Goal: Task Accomplishment & Management: Manage account settings

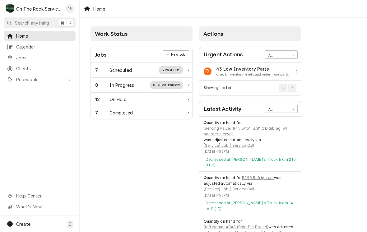
click at [119, 68] on div "Scheduled" at bounding box center [120, 70] width 22 height 7
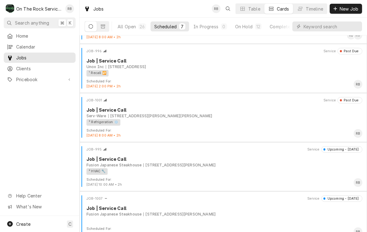
scroll to position [44, 0]
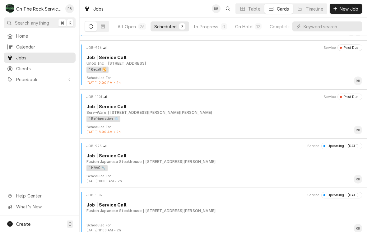
click at [273, 114] on div "Serv-Ware 103 E Wade Hampton Blvd, Greer, SC 29651" at bounding box center [224, 113] width 276 height 6
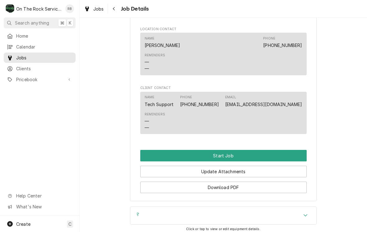
scroll to position [497, 0]
click at [248, 150] on button "Start Job" at bounding box center [223, 156] width 166 height 12
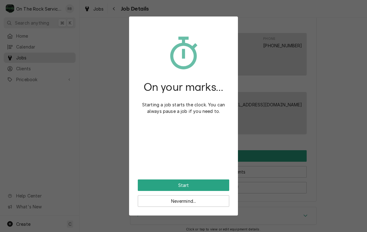
click at [179, 182] on button "Start" at bounding box center [183, 185] width 91 height 12
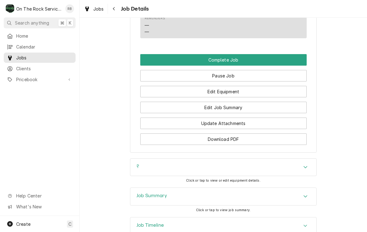
scroll to position [614, 0]
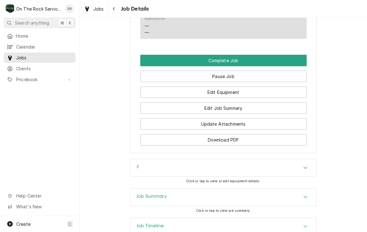
click at [240, 102] on button "Edit Job Summary" at bounding box center [223, 108] width 166 height 12
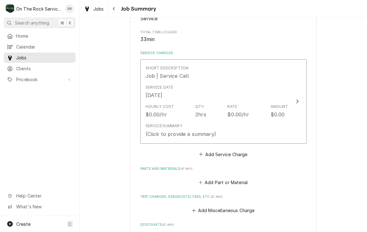
click at [296, 102] on div "Update Line Item" at bounding box center [297, 101] width 8 height 7
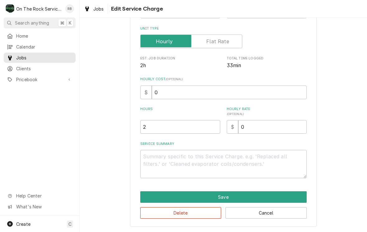
scroll to position [84, 0]
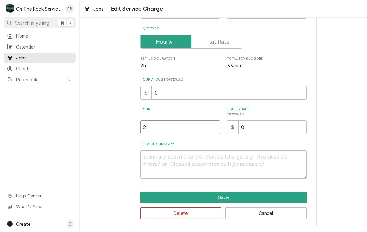
click at [156, 129] on input "2" at bounding box center [180, 127] width 80 height 14
type textarea "x"
type input "1"
click at [336, 108] on div "Use the fields below to edit this service charge Short Description Job | Servic…" at bounding box center [223, 86] width 287 height 292
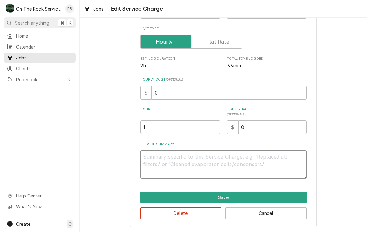
click at [155, 157] on textarea "Service Summary" at bounding box center [223, 164] width 166 height 28
type textarea "x"
type textarea "R"
type textarea "x"
type textarea "Ra"
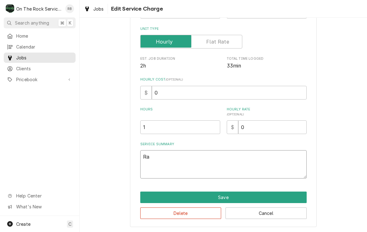
type textarea "x"
type textarea "Ray"
type textarea "x"
type textarea "Ray"
type textarea "x"
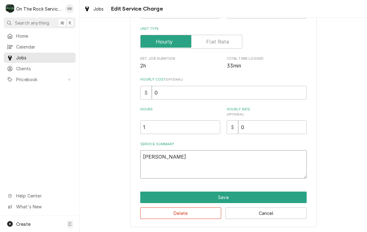
type textarea "Ray a"
type textarea "x"
type textarea "Ray an"
type textarea "x"
type textarea "Ray and"
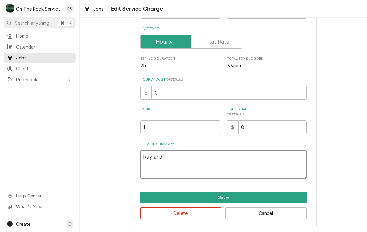
type textarea "x"
type textarea "Ray and"
type textarea "x"
type textarea "Ray and i"
type textarea "x"
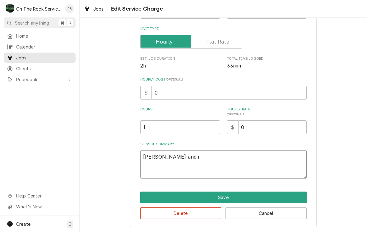
type textarea "Ray and iz"
type textarea "x"
type textarea "Ray and izz"
type textarea "x"
type textarea "Ray and izzy"
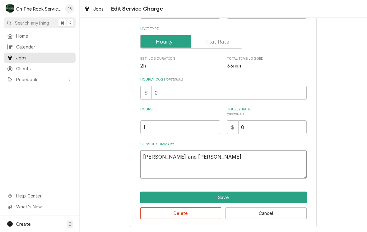
type textarea "x"
type textarea "Ray and Izzy"
type textarea "x"
type textarea "Ray and Izzy"
type textarea "x"
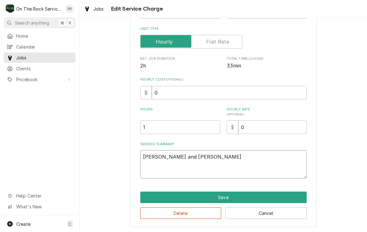
type textarea "Ray and Izzy"
type textarea "x"
type textarea "Ray and Izz"
type textarea "x"
type textarea "Ray and Iz"
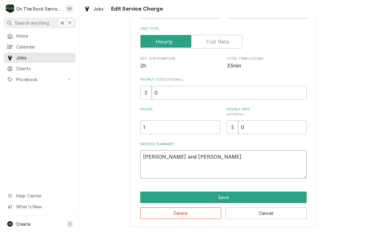
type textarea "x"
type textarea "Ray and I"
type textarea "x"
type textarea "Ray and"
type textarea "x"
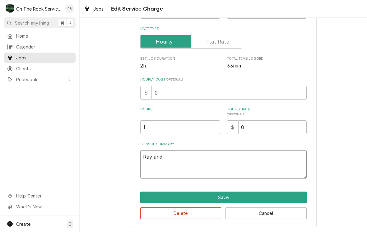
type textarea "Ray and"
type textarea "x"
type textarea "Ray an"
type textarea "x"
type textarea "Ray a"
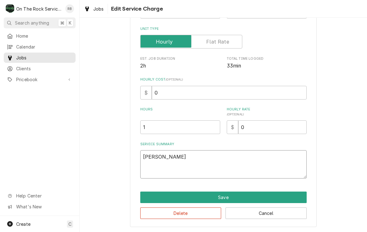
type textarea "x"
type textarea "Ray"
type textarea "x"
type textarea "Ray"
type textarea "x"
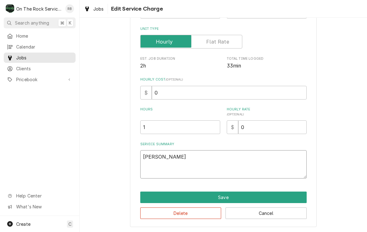
type textarea "Ra"
type textarea "x"
type textarea "R"
type textarea "x"
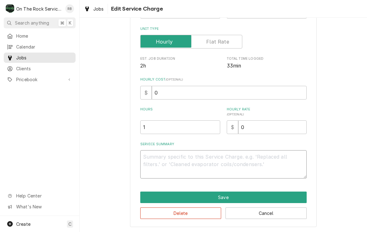
type textarea "8"
type textarea "x"
type textarea "8/"
type textarea "x"
type textarea "8/2"
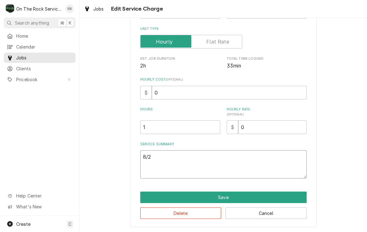
type textarea "x"
type textarea "8/20"
type textarea "x"
type textarea "8/202"
type textarea "x"
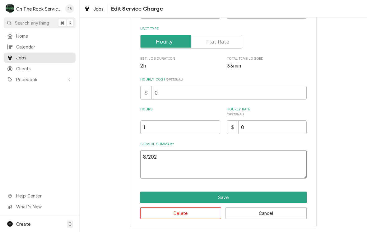
type textarea "8/2025"
type textarea "x"
type textarea "8/202"
type textarea "x"
type textarea "8/20"
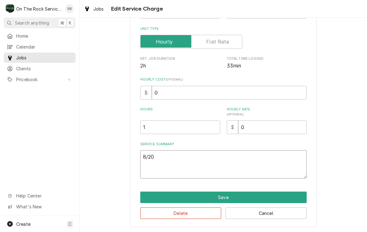
type textarea "x"
type textarea "8/20/"
type textarea "x"
type textarea "8/20/2"
type textarea "x"
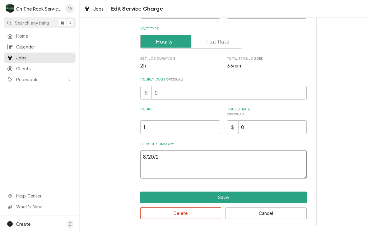
type textarea "8/20/25"
type textarea "x"
type textarea "8/20/25"
type textarea "x"
type textarea "8/20/25"
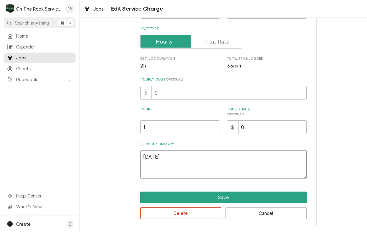
type textarea "x"
type textarea "8/20/25"
type textarea "x"
type textarea "8/20/25 R"
type textarea "x"
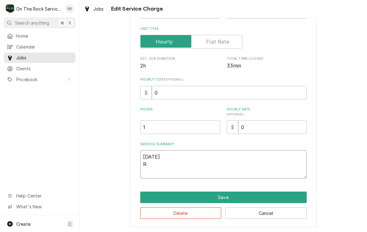
type textarea "8/20/25 Ra"
type textarea "x"
type textarea "8/20/25 Ray"
type textarea "x"
type textarea "8/20/25 Ray"
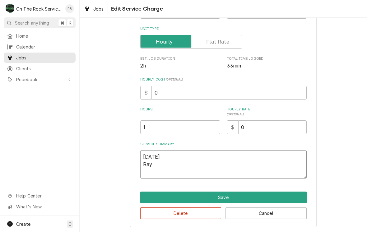
type textarea "x"
type textarea "8/20/25 Ray a"
type textarea "x"
type textarea "8/20/25 Ray an"
type textarea "x"
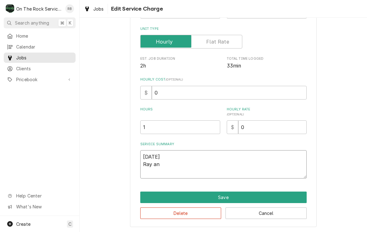
type textarea "8/20/25 Ray and"
type textarea "x"
type textarea "8/20/25 Ray and"
type textarea "x"
type textarea "8/20/25 Ray and i"
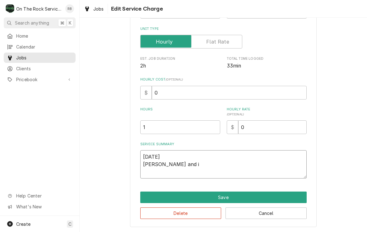
type textarea "x"
type textarea "8/20/25 Ray and iz"
type textarea "x"
type textarea "8/20/25 Ray and izz"
type textarea "x"
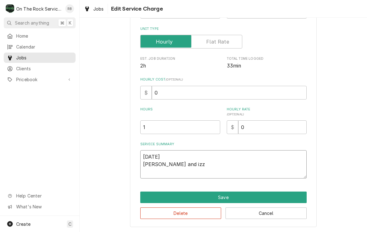
type textarea "8/20/25 Ray and izzy"
type textarea "x"
type textarea "8/20/25 Ray and izzy"
type textarea "x"
type textarea "8/20/25 Ray and izzy"
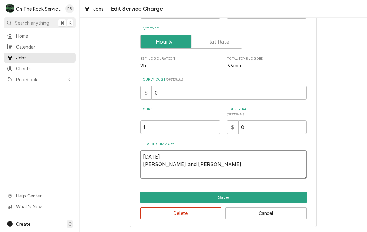
type textarea "x"
type textarea "8/20/25 Ray and izz"
type textarea "x"
type textarea "8/20/25 Ray and iz"
type textarea "x"
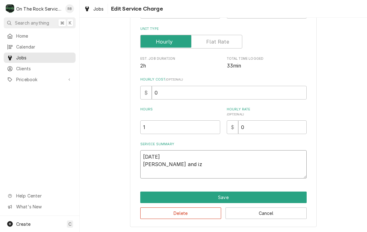
type textarea "8/20/25 Ray and i"
type textarea "x"
type textarea "8/20/25 Ray and"
type textarea "x"
type textarea "8/20/25 Ray and I"
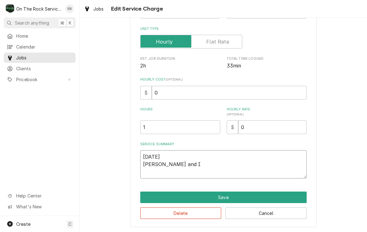
type textarea "x"
type textarea "8/20/25 Ray and Iz"
type textarea "x"
type textarea "8/20/25 Ray and Izy"
type textarea "x"
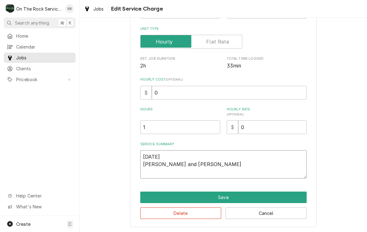
type textarea "8/20/25 Ray and Izyy"
type textarea "x"
type textarea "8/20/25 Ray and Izzy"
type textarea "x"
type textarea "8/20/25 Ray and Izzy"
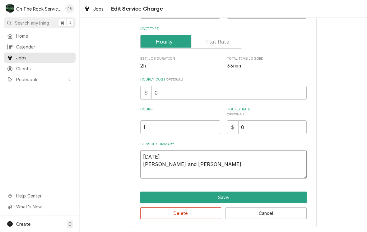
type textarea "x"
type textarea "8/20/25 Ray and Izzy p"
type textarea "x"
type textarea "8/20/25 Ray and Izzy pr"
type textarea "x"
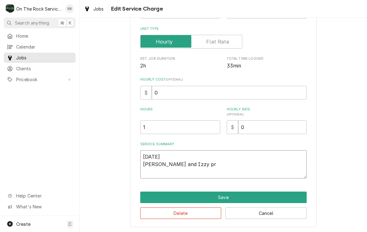
type textarea "8/20/25 Ray and Izzy pro"
type textarea "x"
type textarea "8/20/25 Ray and Izzy prov"
type textarea "x"
type textarea "8/20/25 Ray and Izzy provi"
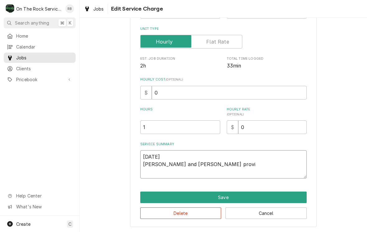
type textarea "x"
type textarea "8/20/25 Ray and Izzy provide"
type textarea "x"
type textarea "8/20/25 Ray and Izzy provider"
type textarea "x"
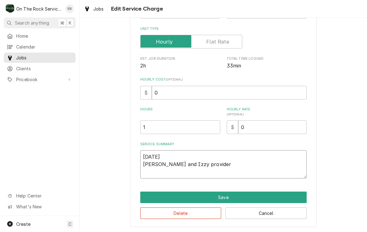
type textarea "8/20/25 Ray and Izzy provider"
type textarea "x"
type textarea "8/20/25 Ray and Izzy provider"
type textarea "x"
type textarea "8/20/25 Ray and Izzy provide"
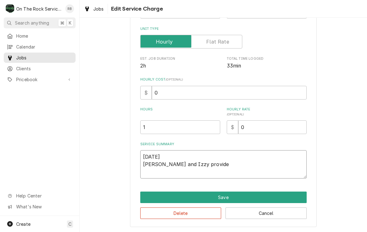
type textarea "x"
type textarea "8/20/25 Ray and Izzy provided"
type textarea "x"
type textarea "8/20/25 Ray and Izzy provided"
type textarea "x"
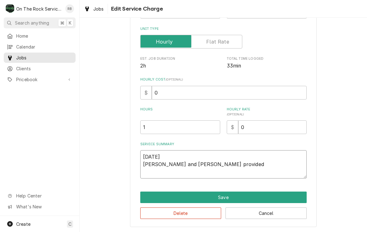
type textarea "8/20/25 Ray and Izzy provided s"
type textarea "x"
type textarea "8/20/25 Ray and Izzy provided se"
type textarea "x"
type textarea "8/20/25 Ray and Izzy provided ser"
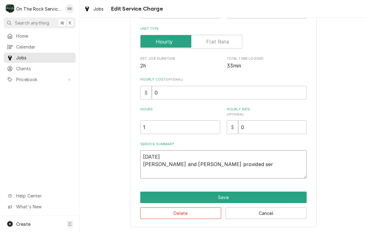
type textarea "x"
type textarea "8/20/25 Ray and Izzy provided serv"
type textarea "x"
type textarea "8/20/25 Ray and Izzy provided servi"
type textarea "x"
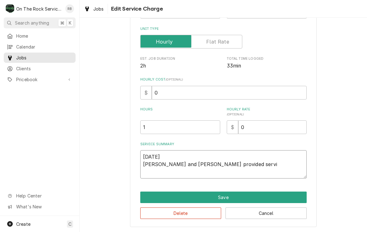
type textarea "8/20/25 Ray and Izzy provided servic"
type textarea "x"
type textarea "8/20/25 Ray and Izzy provided service"
type textarea "x"
type textarea "8/20/25 Ray and Izzy provided service"
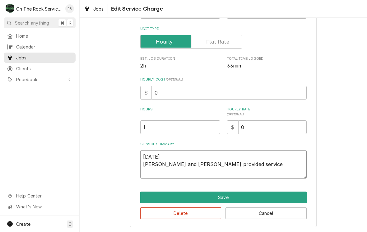
type textarea "x"
type textarea "8/20/25 Ray and Izzy provided service p"
type textarea "x"
type textarea "8/20/25 Ray and Izzy provided service pa"
type textarea "x"
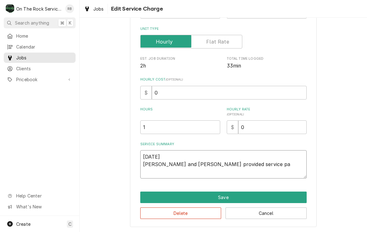
type textarea "8/20/25 Ray and Izzy provided service par"
type textarea "x"
type textarea "8/20/25 Ray and Izzy provided service part"
type textarea "x"
type textarea "8/20/25 Ray and Izzy provided service parts"
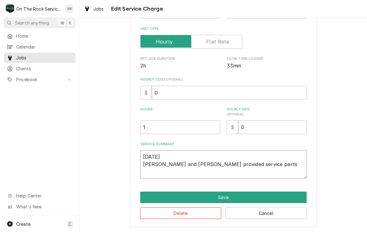
type textarea "x"
type textarea "8/20/25 Ray and Izzy provided service partsa"
type textarea "x"
type textarea "8/20/25 Ray and Izzy provided service parts"
type textarea "x"
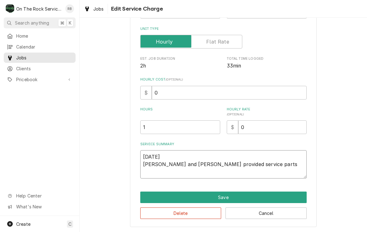
type textarea "8/20/25 Ray and Izzy provided service parts"
type textarea "x"
type textarea "8/20/25 Ray and Izzy provided service parts a"
type textarea "x"
type textarea "8/20/25 Ray and Izzy provided service parts an"
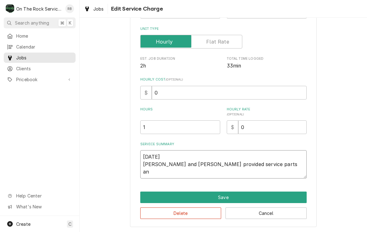
type textarea "x"
type textarea "8/20/25 Ray and Izzy provided service parts and"
type textarea "x"
type textarea "8/20/25 Ray and Izzy provided service parts and"
type textarea "x"
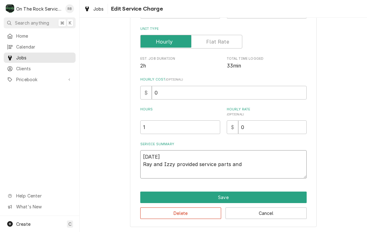
type textarea "8/20/25 Ray and Izzy provided service parts and l"
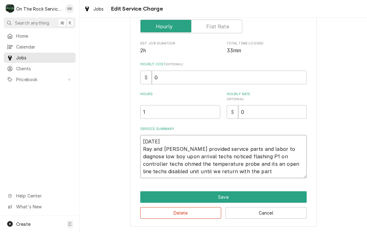
scroll to position [99, 0]
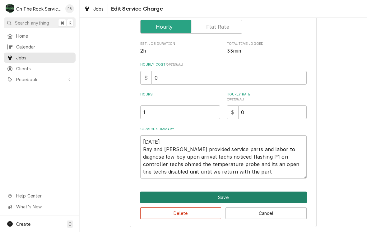
click at [236, 191] on button "Save" at bounding box center [223, 197] width 166 height 12
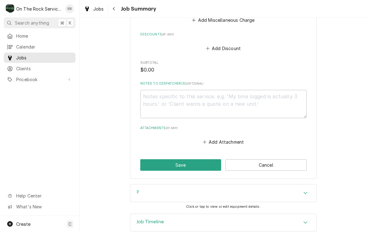
scroll to position [345, 0]
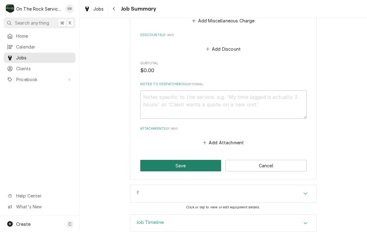
click at [192, 160] on button "Save" at bounding box center [180, 166] width 81 height 12
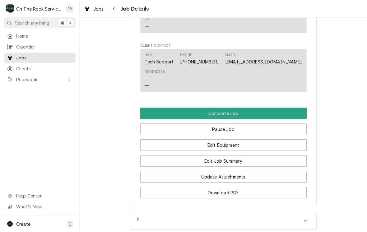
scroll to position [636, 0]
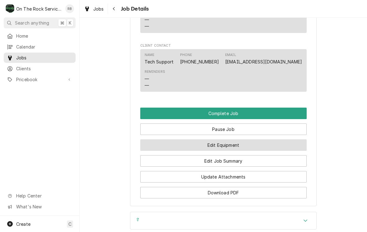
click at [280, 139] on button "Edit Equipment" at bounding box center [223, 145] width 166 height 12
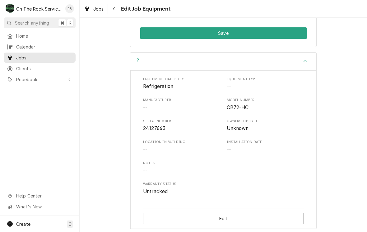
scroll to position [156, 0]
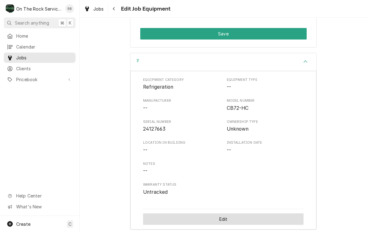
click at [277, 213] on button "Edit" at bounding box center [223, 219] width 160 height 12
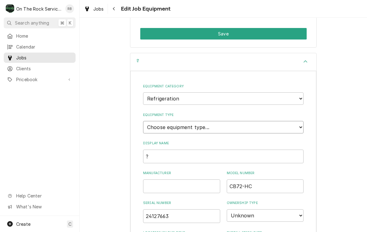
click at [300, 121] on select "Choose equipment type... Bar Refrigeration Blast Chiller Chef Base Freezer Chef…" at bounding box center [223, 127] width 160 height 12
select select "65"
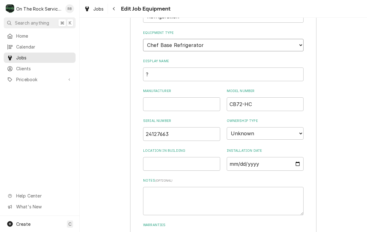
scroll to position [239, 0]
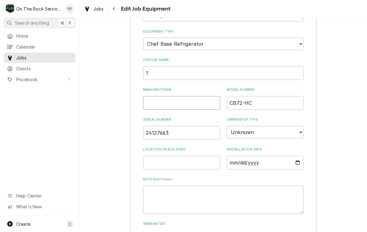
click at [158, 96] on input "Manufacturer" at bounding box center [181, 103] width 77 height 14
type input "s"
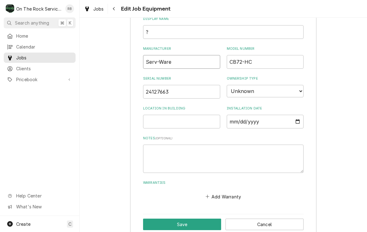
scroll to position [280, 0]
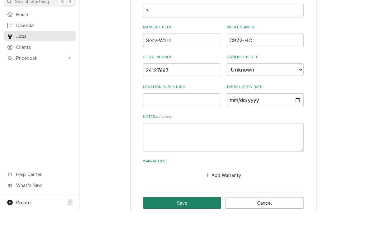
type input "Serv-Ware"
click at [197, 219] on button "Save" at bounding box center [182, 225] width 78 height 12
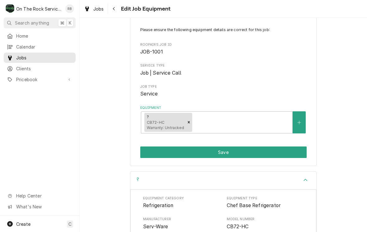
scroll to position [37, 0]
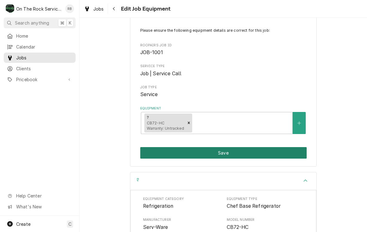
click at [281, 148] on button "Save" at bounding box center [223, 153] width 166 height 12
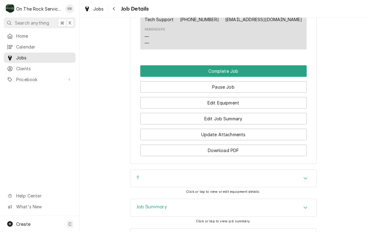
scroll to position [676, 0]
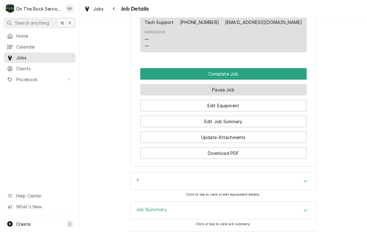
click at [247, 84] on button "Pause Job" at bounding box center [223, 90] width 166 height 12
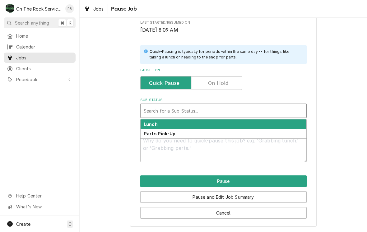
scroll to position [115, 0]
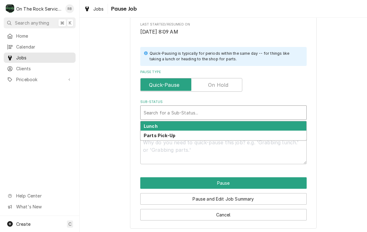
click at [236, 81] on input "Pause Type" at bounding box center [191, 85] width 96 height 14
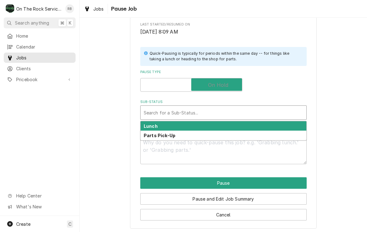
checkbox input "true"
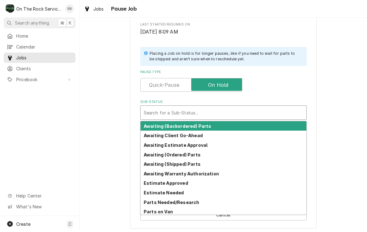
scroll to position [0, 0]
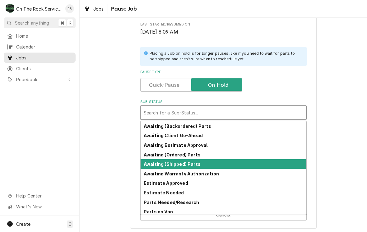
click at [187, 161] on strong "Awaiting (Shipped) Parts" at bounding box center [172, 163] width 57 height 5
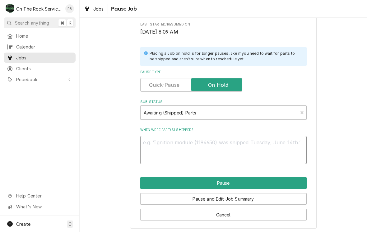
click at [183, 141] on textarea "When were part(s) shipped?" at bounding box center [223, 150] width 166 height 28
type textarea "x"
type textarea "8"
type textarea "x"
type textarea "8/"
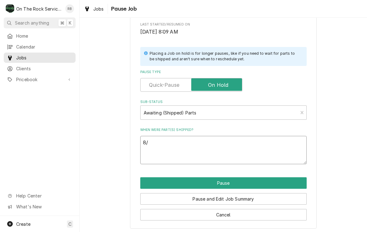
type textarea "x"
type textarea "8/2"
type textarea "x"
type textarea "8/20"
type textarea "x"
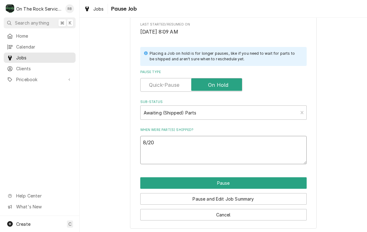
type textarea "8/20/"
type textarea "x"
type textarea "8/20/2"
type textarea "x"
type textarea "8/20/20"
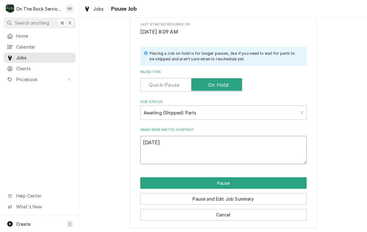
type textarea "x"
type textarea "8/20/202"
type textarea "x"
type textarea "8/20/2025"
click at [331, 131] on div "Please confirm you'd like to pause this job. Roopairs Job ID JOB-1001 Service T…" at bounding box center [223, 72] width 287 height 324
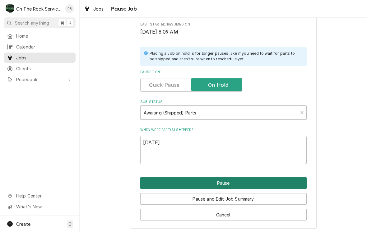
click at [282, 178] on button "Pause" at bounding box center [223, 183] width 166 height 12
type textarea "x"
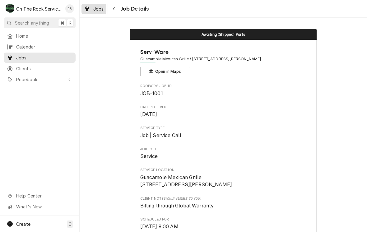
click at [100, 9] on span "Jobs" at bounding box center [98, 9] width 11 height 7
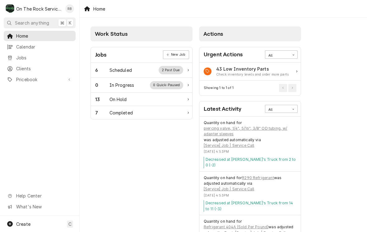
click at [111, 68] on div "Scheduled" at bounding box center [120, 70] width 22 height 7
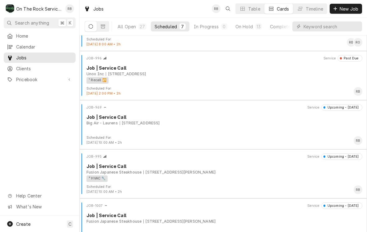
scroll to position [37, 0]
